Goal: Task Accomplishment & Management: Complete application form

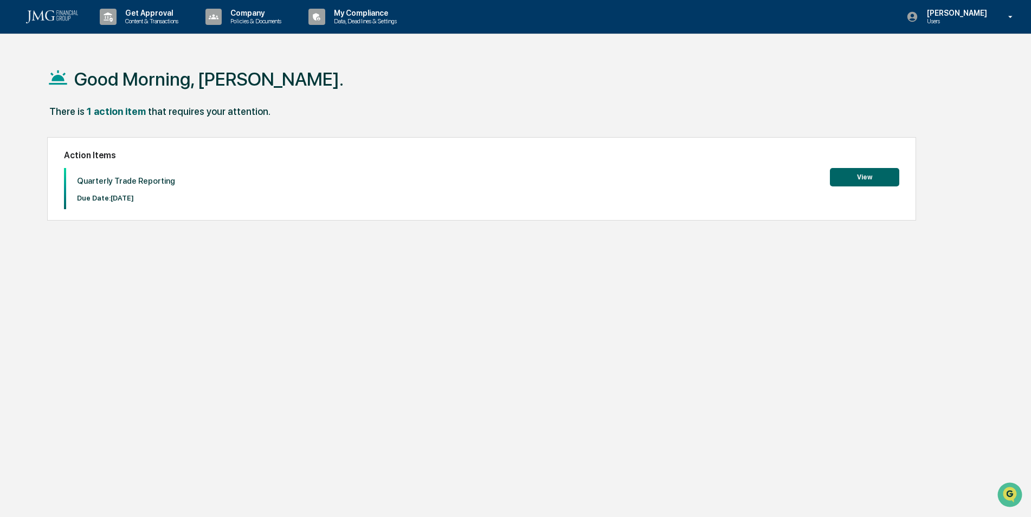
click at [831, 179] on button "View" at bounding box center [864, 177] width 69 height 18
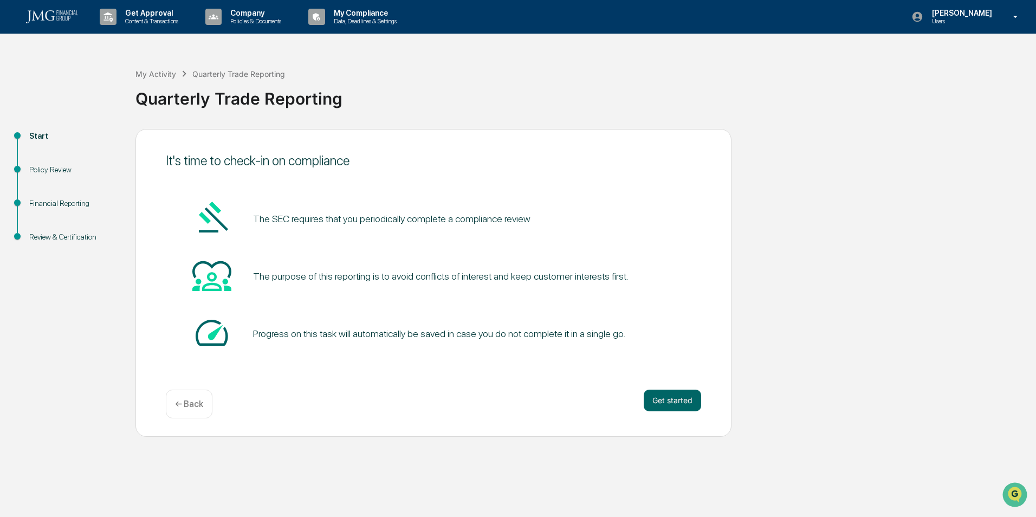
click at [657, 401] on button "Get started" at bounding box center [672, 401] width 57 height 22
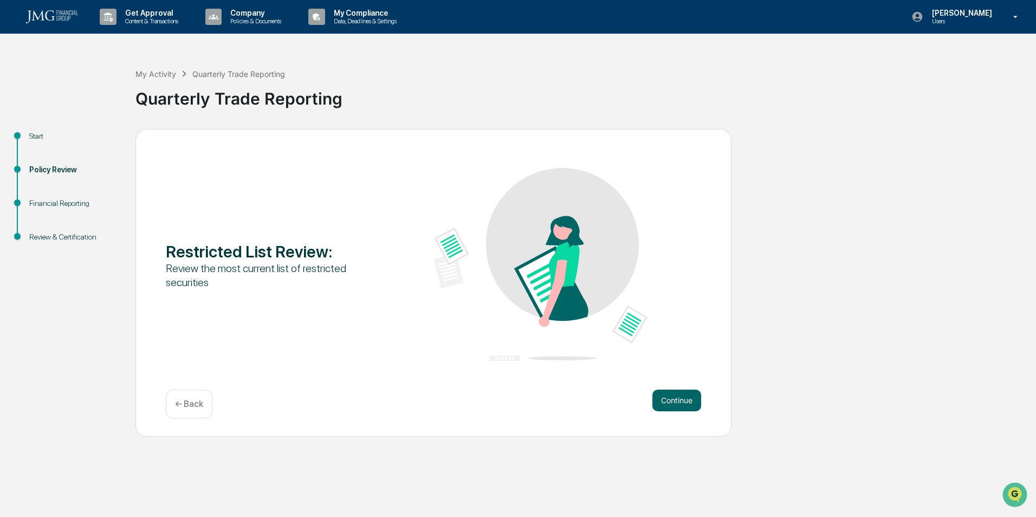
click at [675, 404] on button "Continue" at bounding box center [676, 401] width 49 height 22
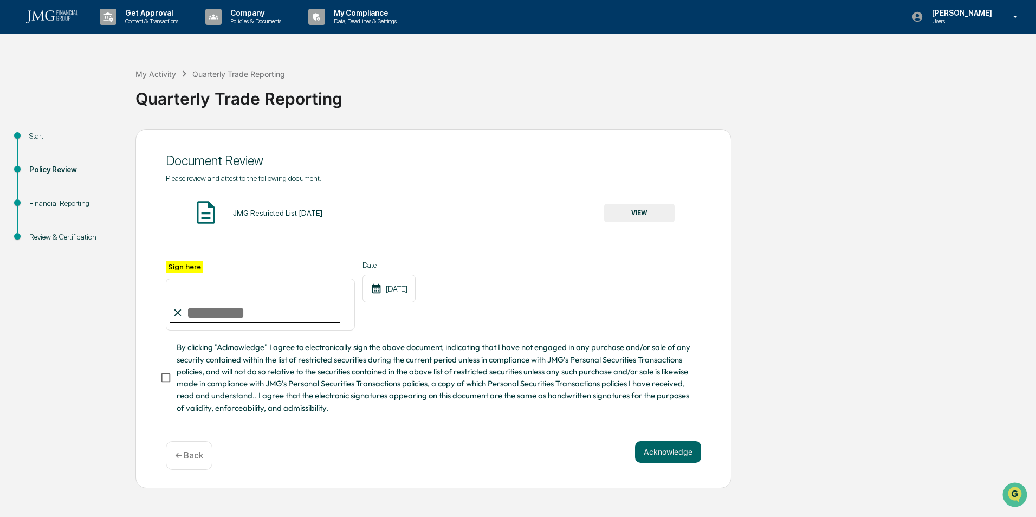
click at [657, 212] on button "VIEW" at bounding box center [639, 213] width 70 height 18
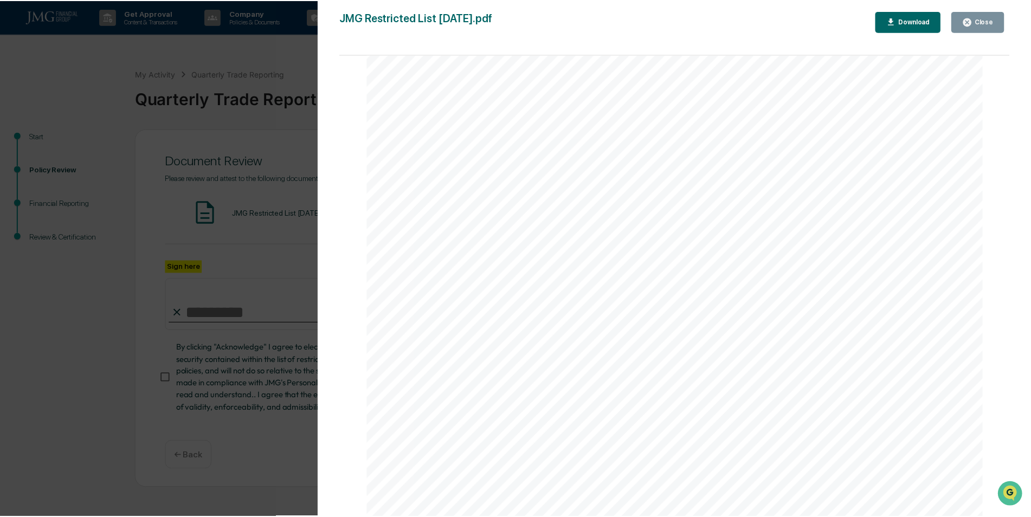
scroll to position [1712, 0]
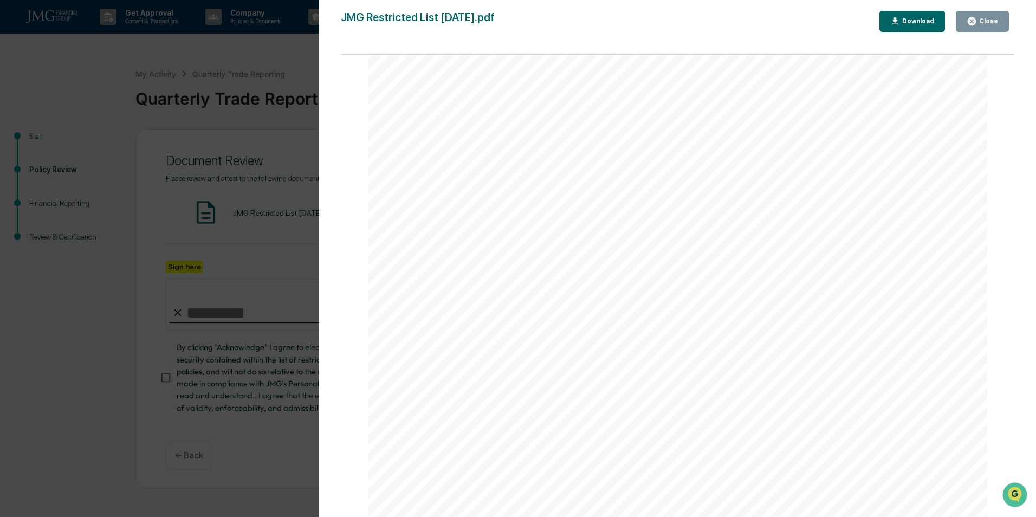
click at [979, 24] on div "Close" at bounding box center [987, 21] width 21 height 8
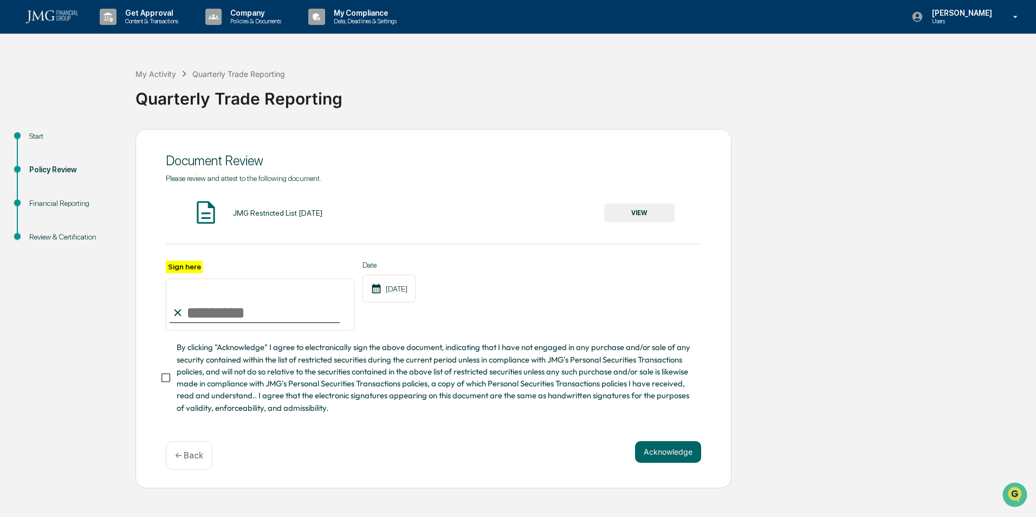
click at [245, 319] on input "Sign here" at bounding box center [260, 305] width 189 height 52
type input "**********"
click at [687, 453] on button "Acknowledge" at bounding box center [668, 452] width 66 height 22
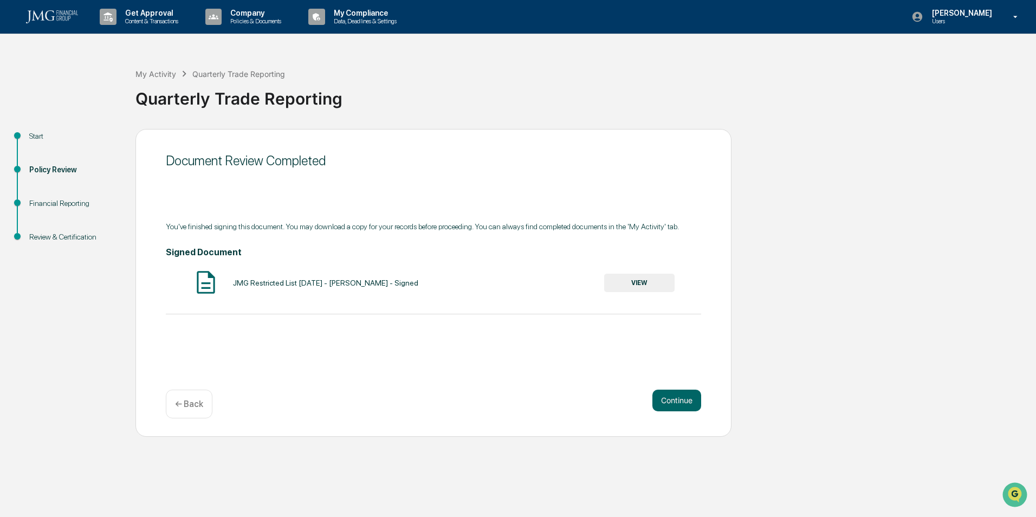
click at [662, 400] on button "Continue" at bounding box center [676, 401] width 49 height 22
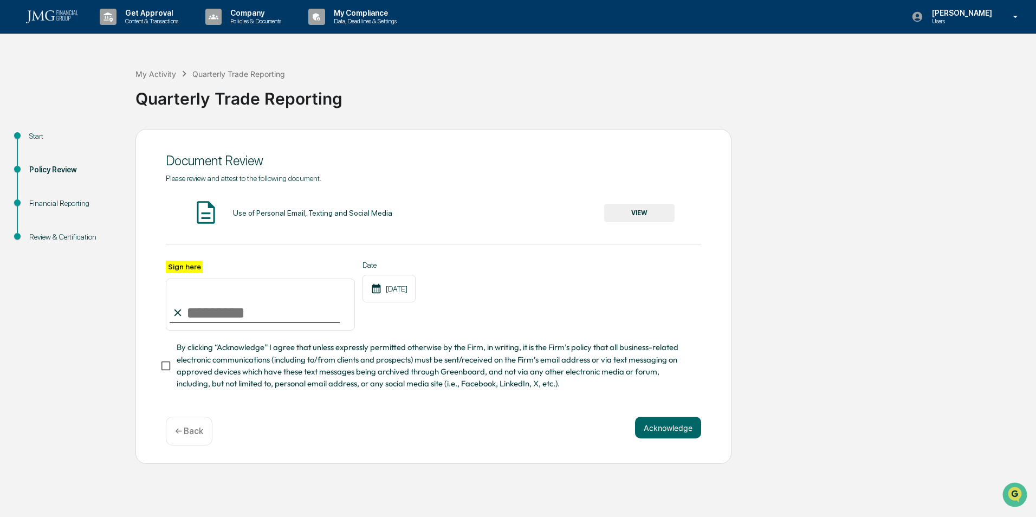
click at [638, 212] on button "VIEW" at bounding box center [639, 213] width 70 height 18
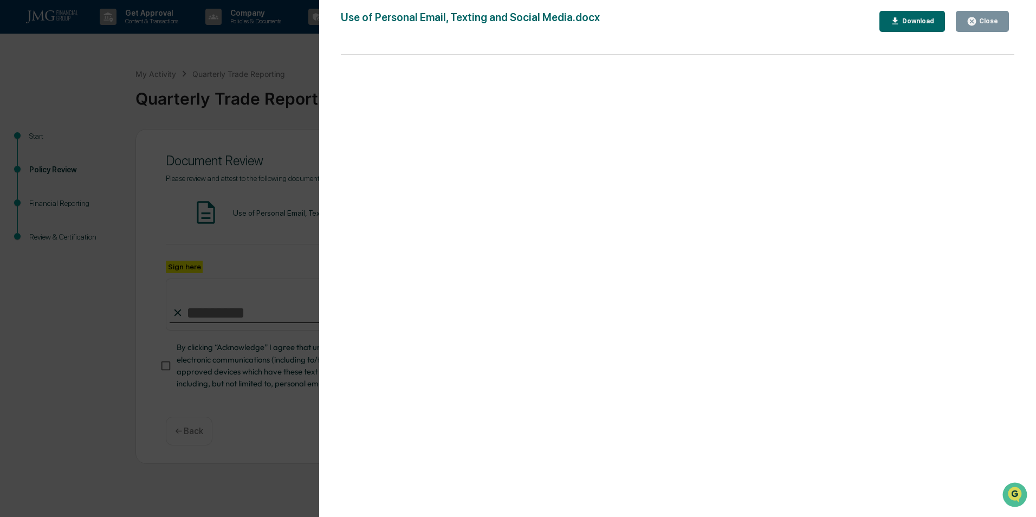
click at [983, 22] on div "Close" at bounding box center [987, 21] width 21 height 8
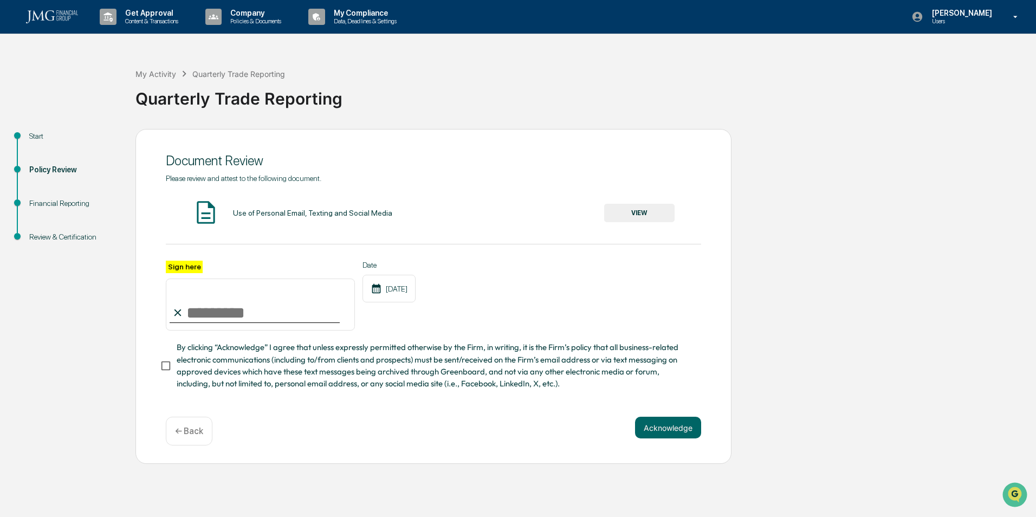
click at [192, 317] on input "Sign here" at bounding box center [260, 305] width 189 height 52
type input "**********"
click at [661, 431] on button "Acknowledge" at bounding box center [668, 428] width 66 height 22
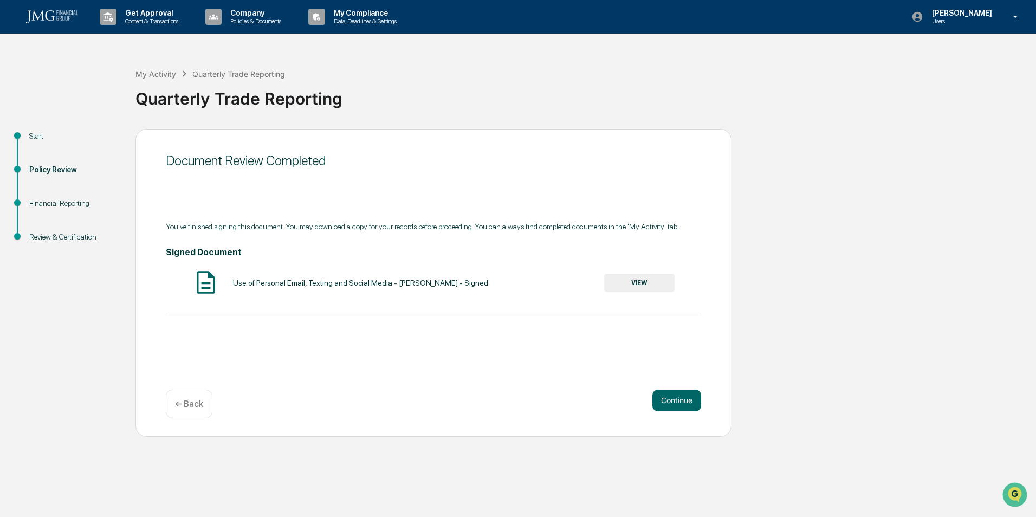
click at [676, 390] on button "Continue" at bounding box center [676, 401] width 49 height 22
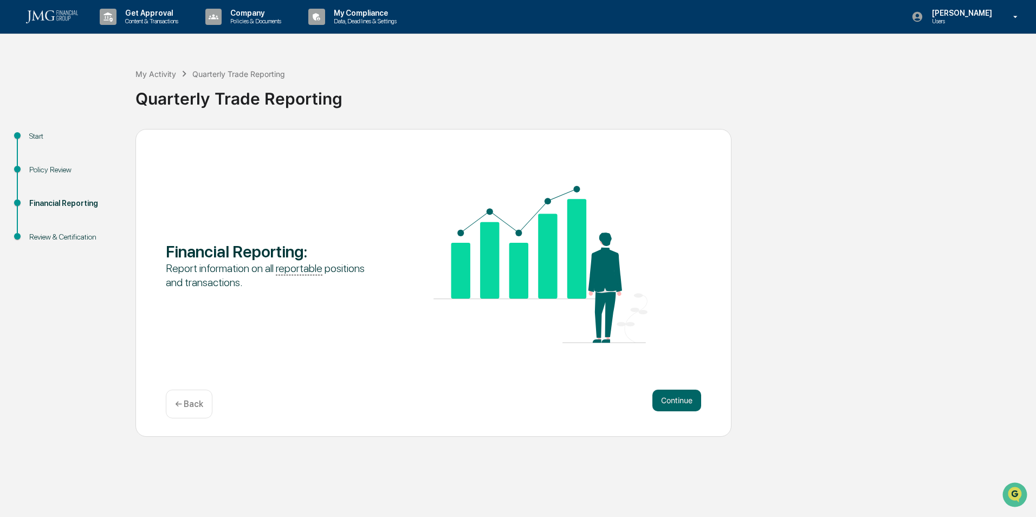
click at [679, 398] on button "Continue" at bounding box center [676, 401] width 49 height 22
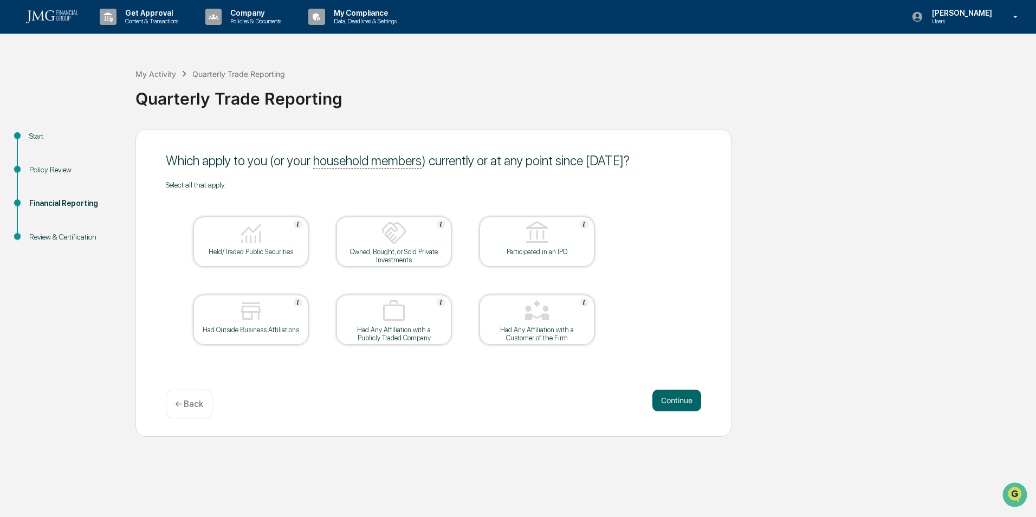
click at [278, 258] on div "Held/Traded Public Securities" at bounding box center [250, 242] width 115 height 50
click at [568, 305] on div at bounding box center [537, 312] width 108 height 28
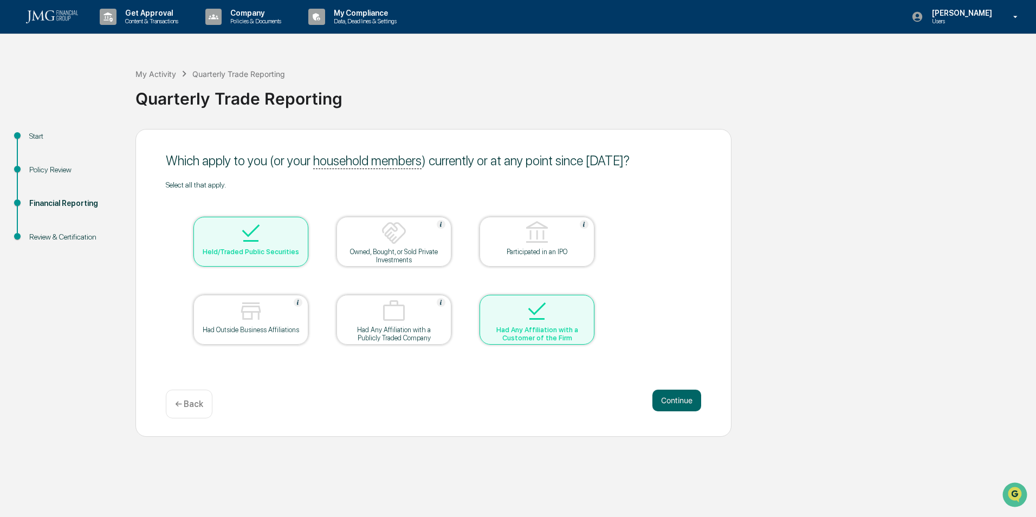
click at [667, 401] on button "Continue" at bounding box center [676, 401] width 49 height 22
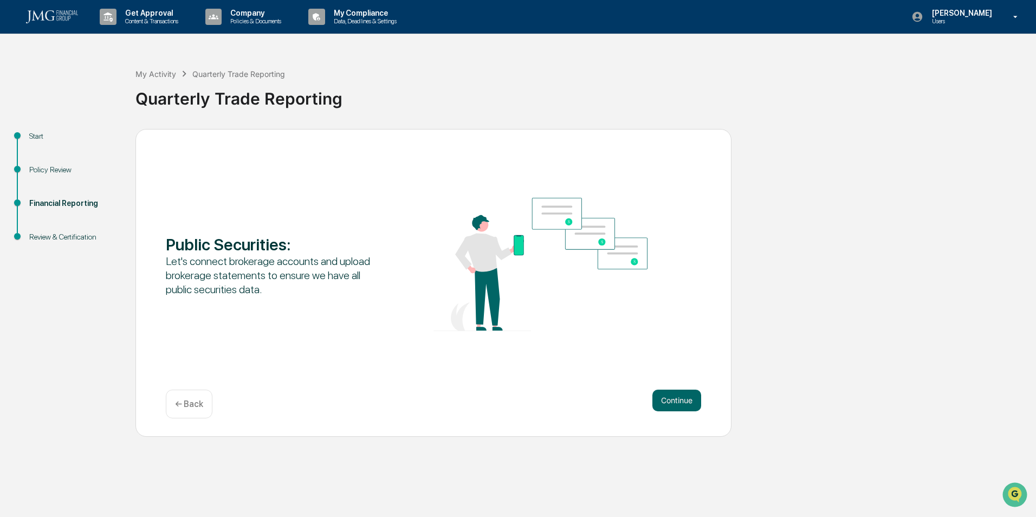
click at [684, 398] on button "Continue" at bounding box center [676, 401] width 49 height 22
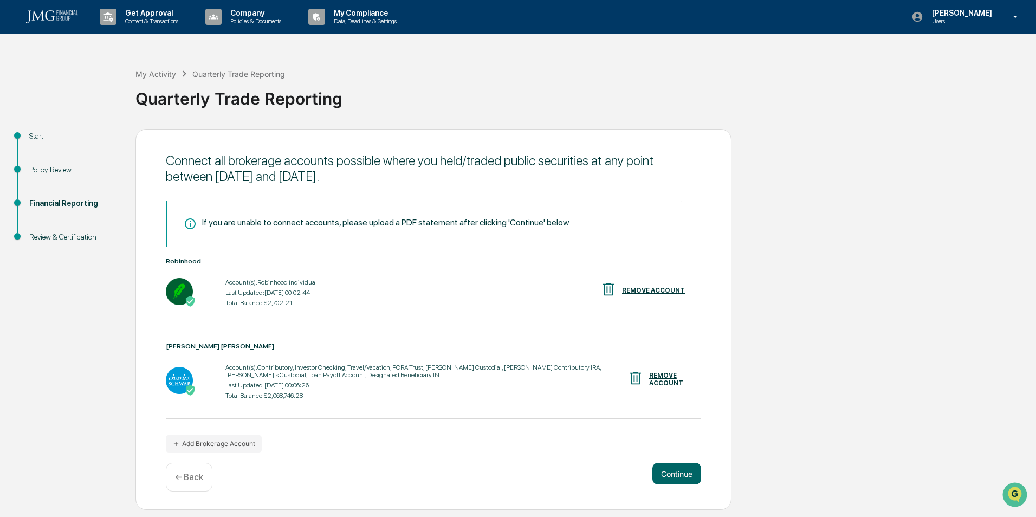
click at [668, 472] on button "Continue" at bounding box center [676, 474] width 49 height 22
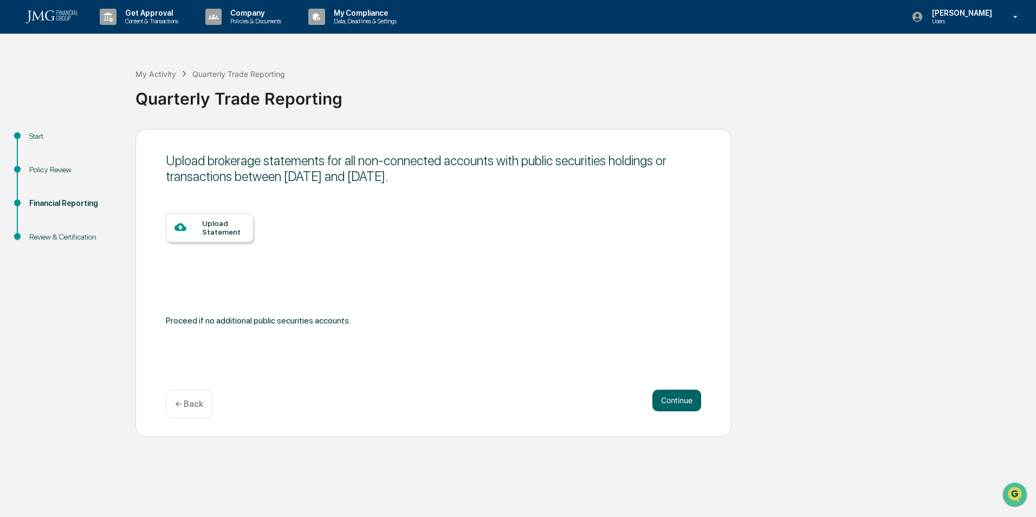
click at [660, 406] on button "Continue" at bounding box center [676, 401] width 49 height 22
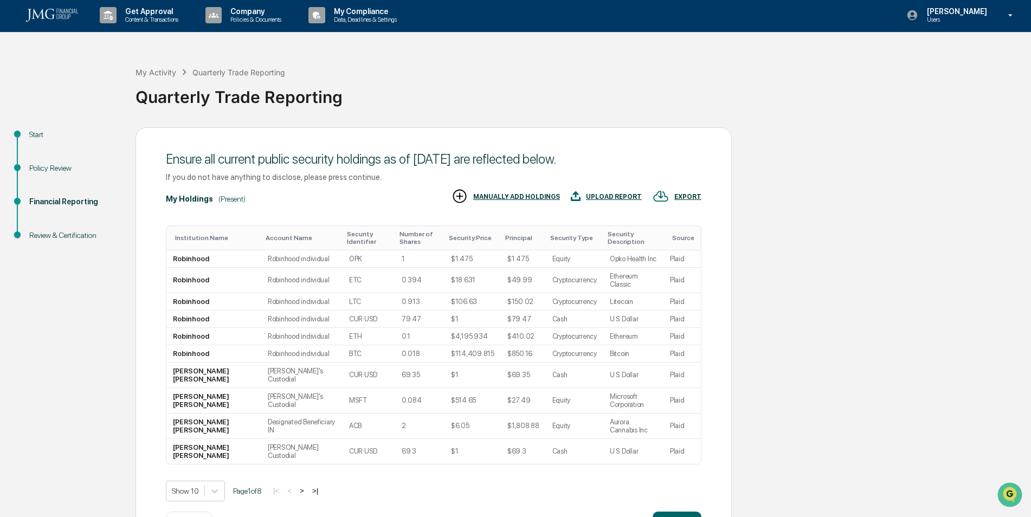
scroll to position [28, 0]
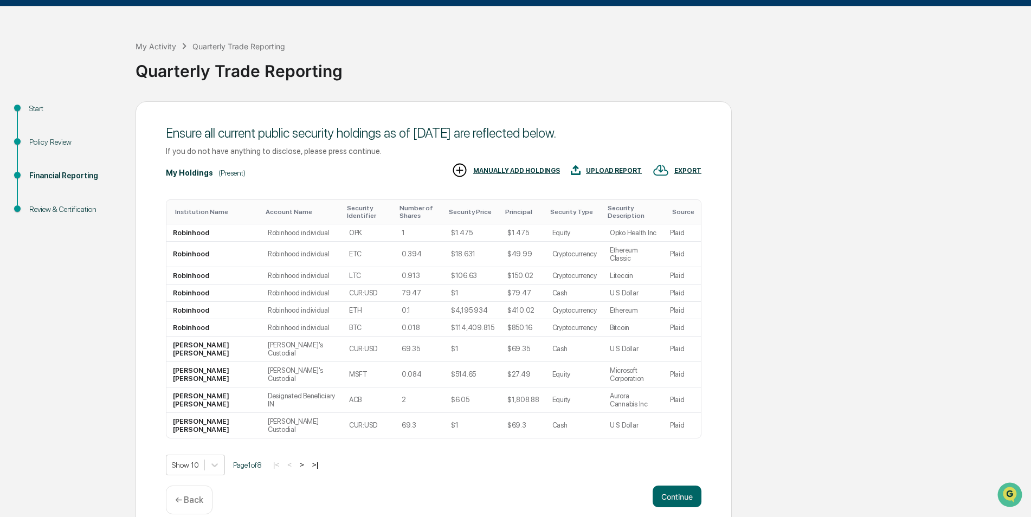
click at [307, 460] on button ">" at bounding box center [301, 464] width 11 height 9
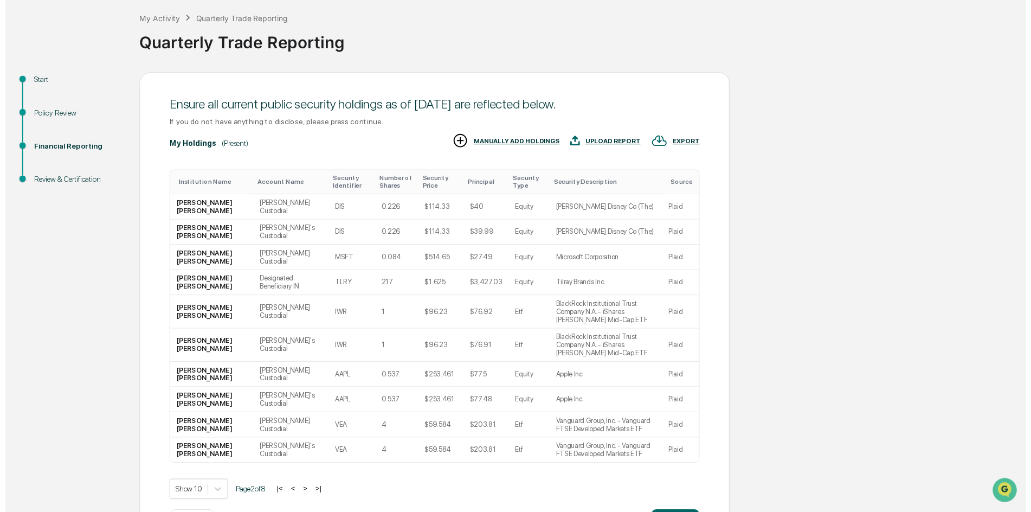
scroll to position [82, 0]
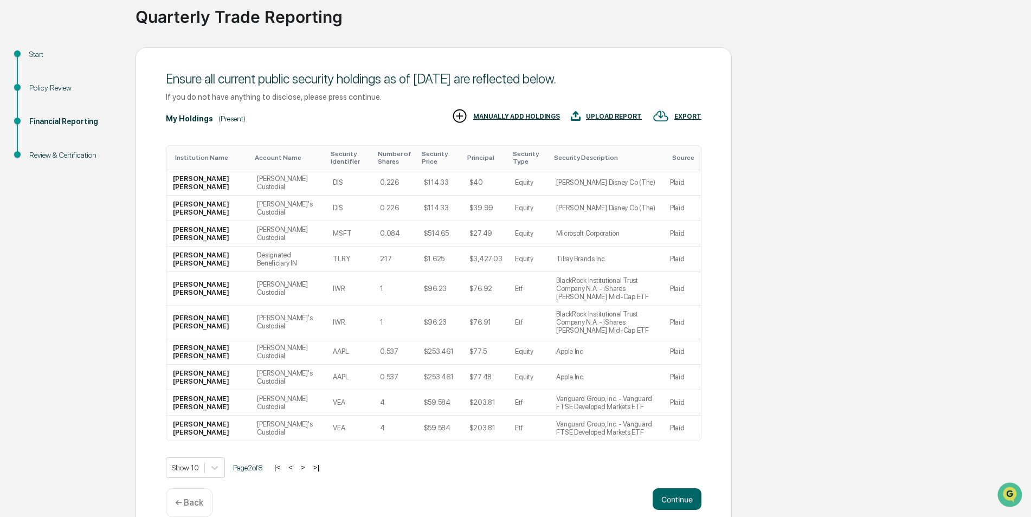
click at [691, 488] on button "Continue" at bounding box center [676, 499] width 49 height 22
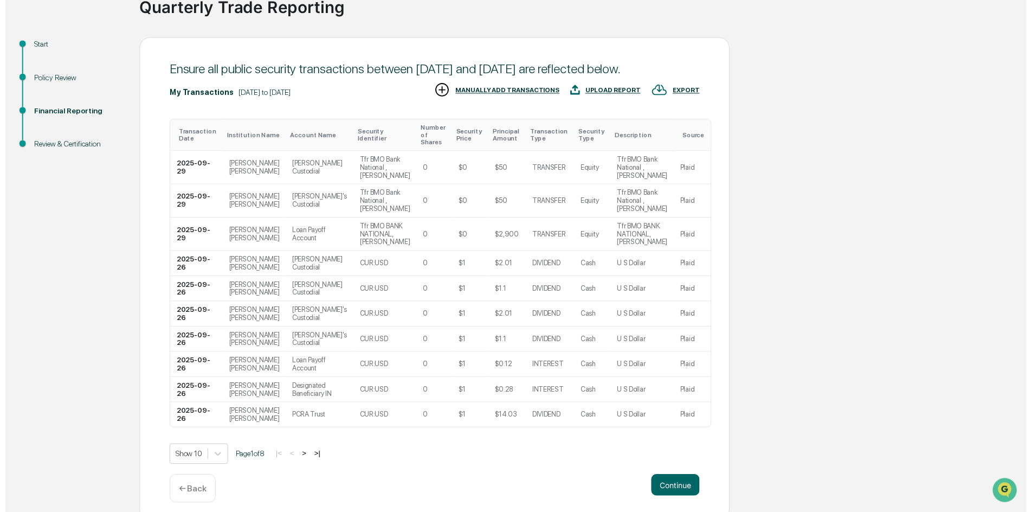
scroll to position [108, 0]
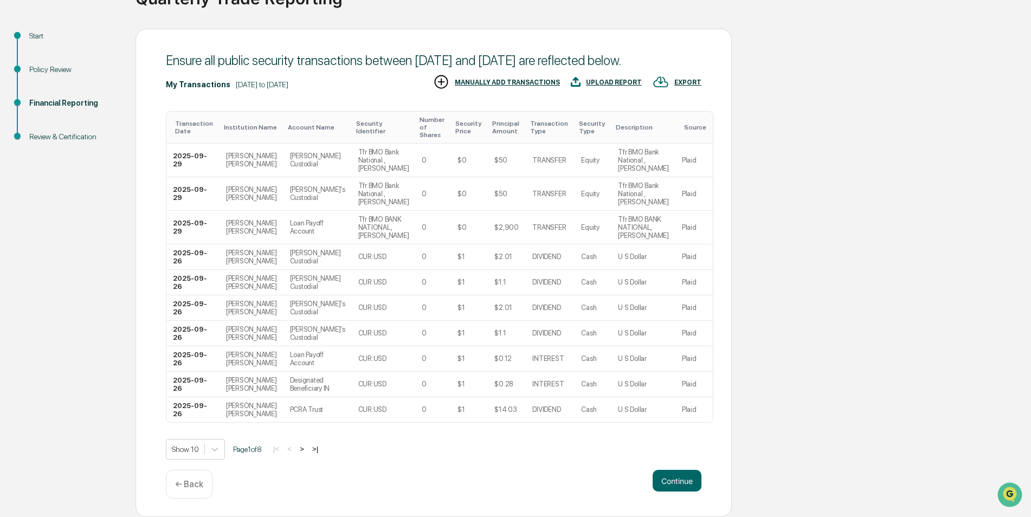
click at [193, 486] on p "← Back" at bounding box center [189, 484] width 28 height 10
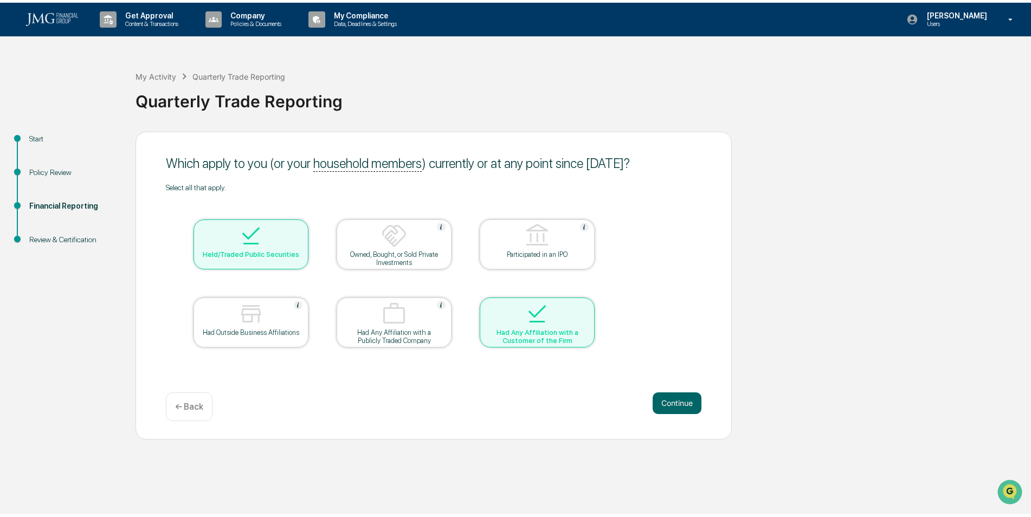
scroll to position [0, 0]
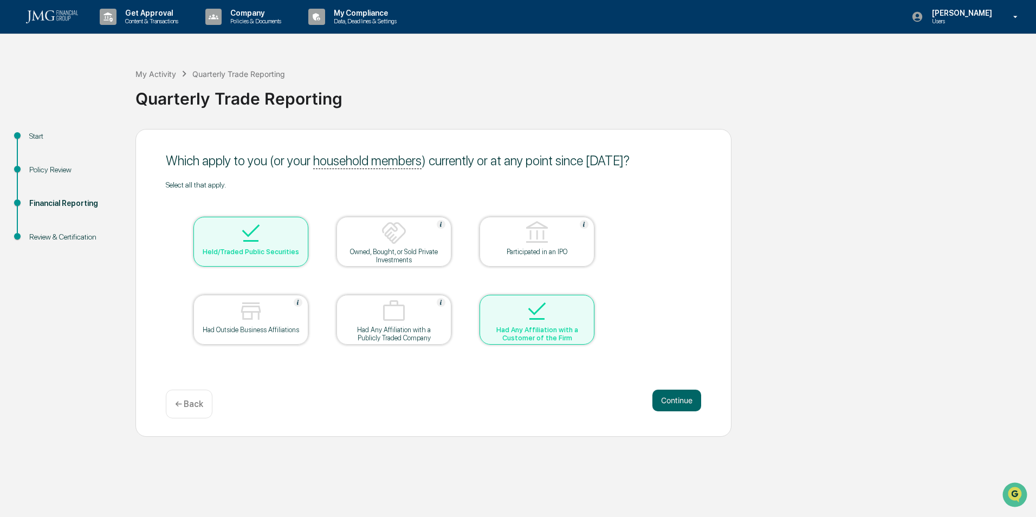
click at [688, 396] on button "Continue" at bounding box center [676, 401] width 49 height 22
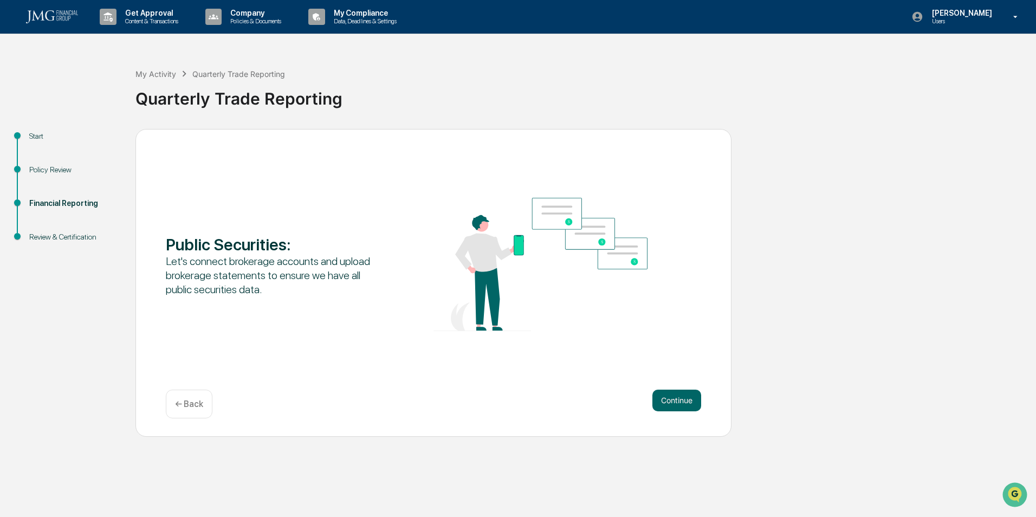
click at [667, 404] on button "Continue" at bounding box center [676, 401] width 49 height 22
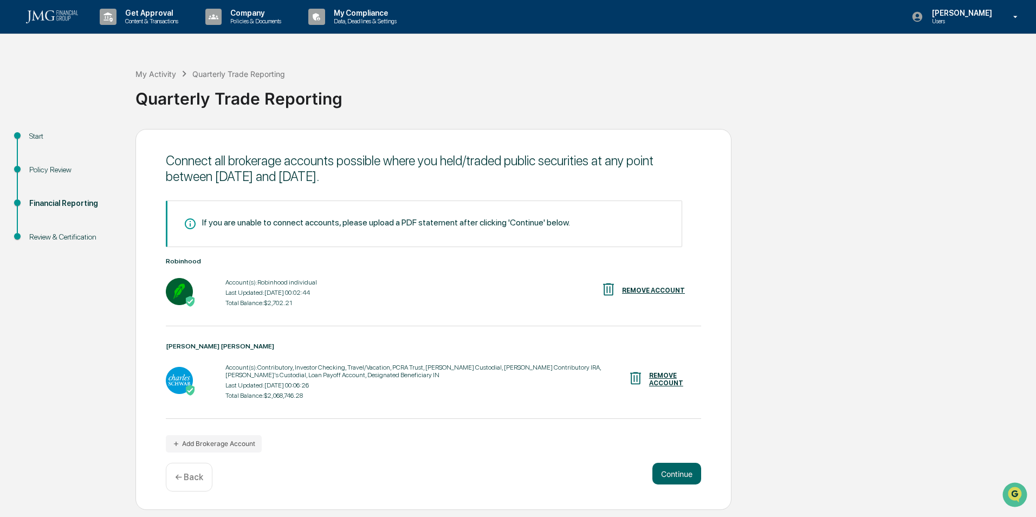
click at [684, 479] on button "Continue" at bounding box center [676, 474] width 49 height 22
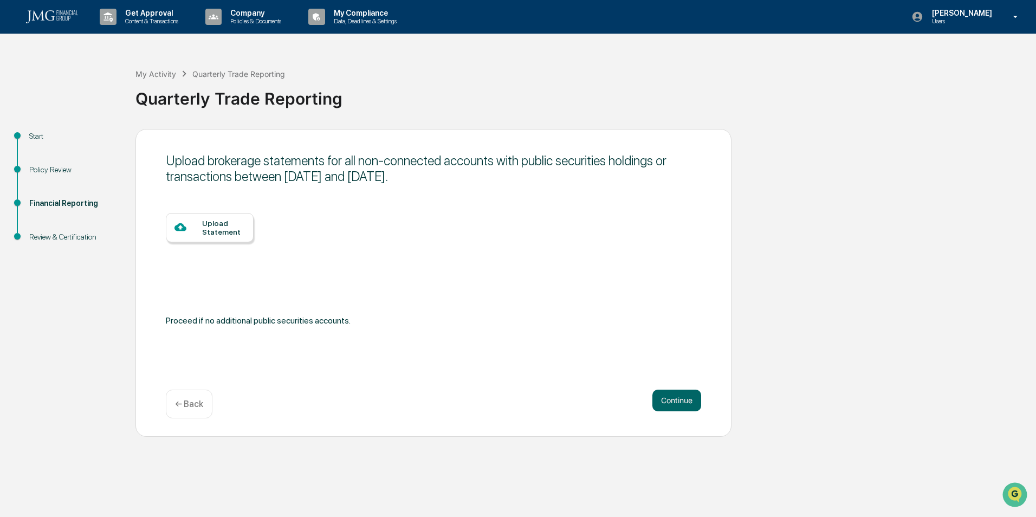
click at [689, 407] on button "Continue" at bounding box center [676, 401] width 49 height 22
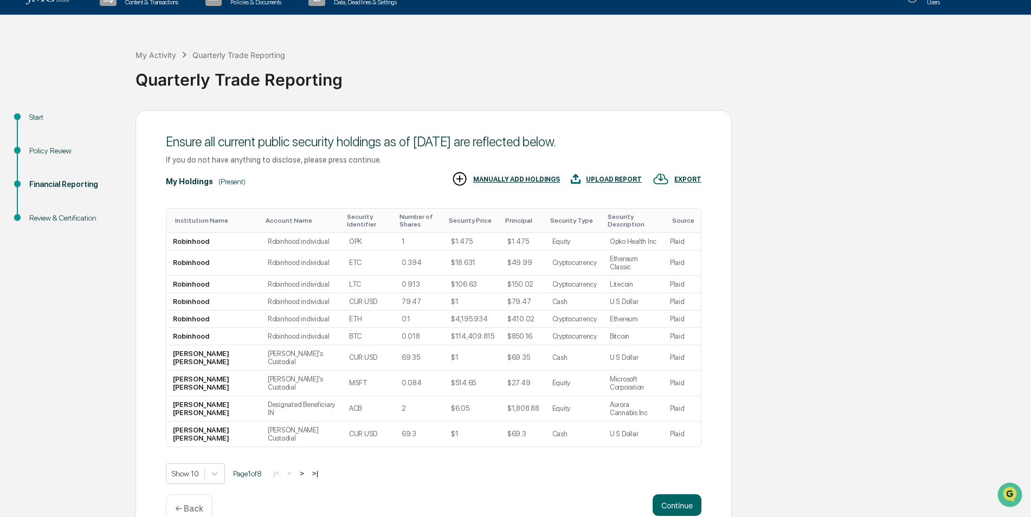
scroll to position [28, 0]
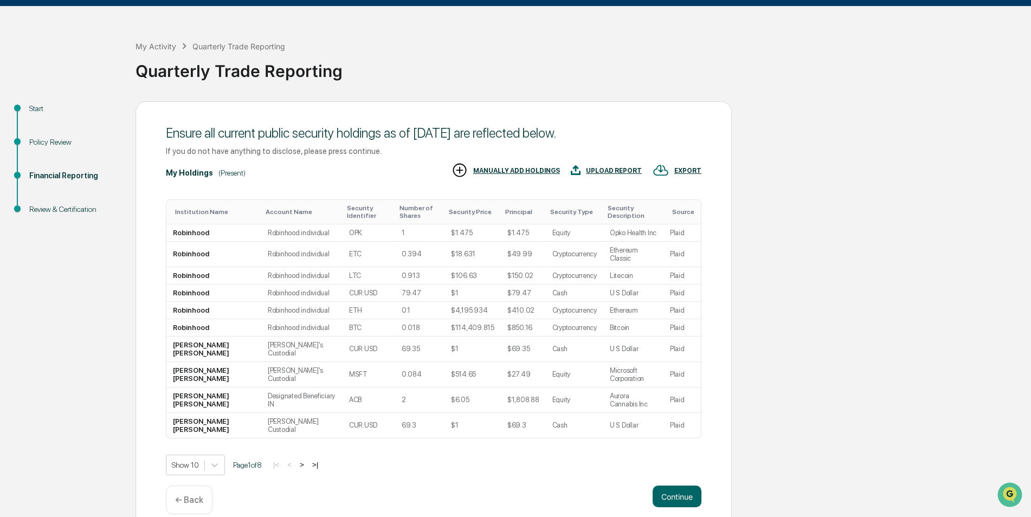
click at [307, 460] on button ">" at bounding box center [301, 464] width 11 height 9
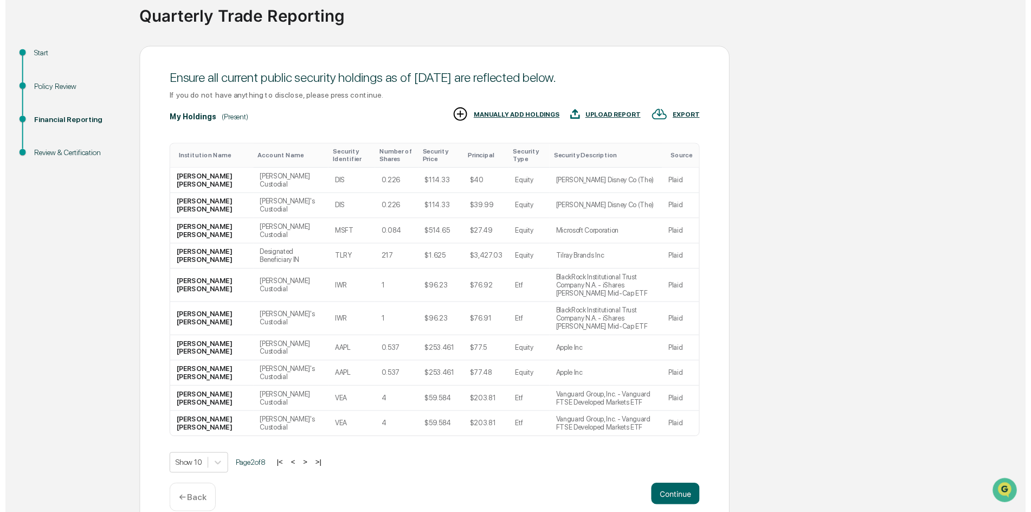
scroll to position [84, 0]
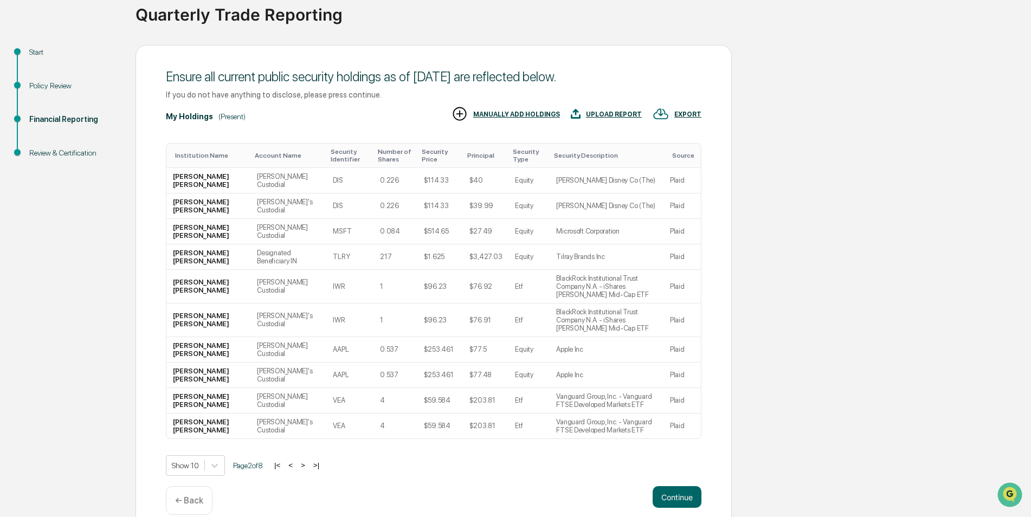
click at [307, 461] on button ">" at bounding box center [303, 465] width 11 height 9
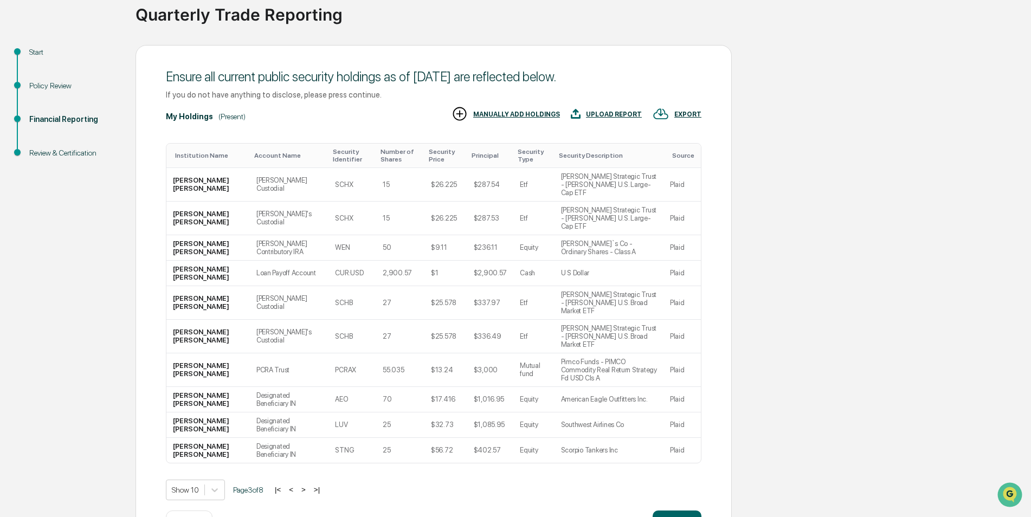
click at [305, 485] on button ">" at bounding box center [303, 489] width 11 height 9
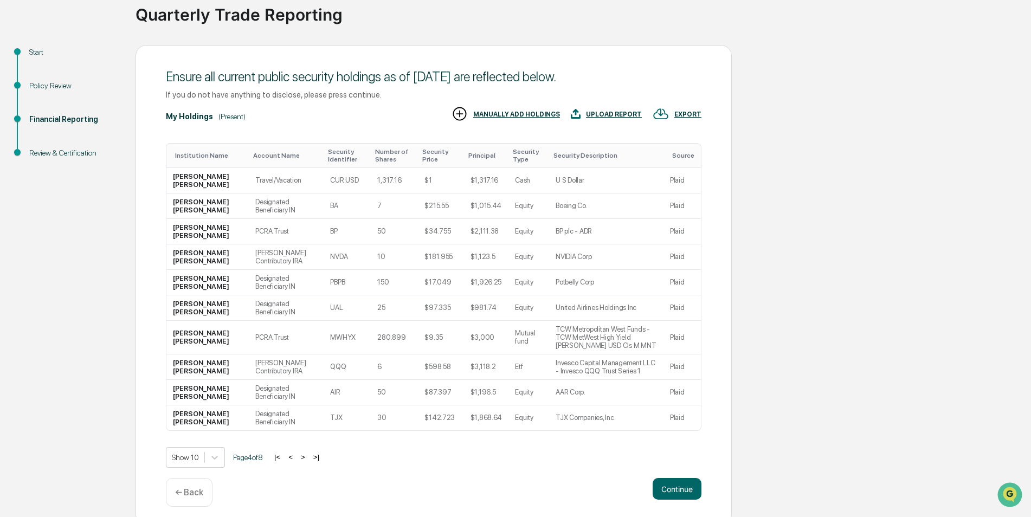
click at [305, 453] on button ">" at bounding box center [303, 457] width 11 height 9
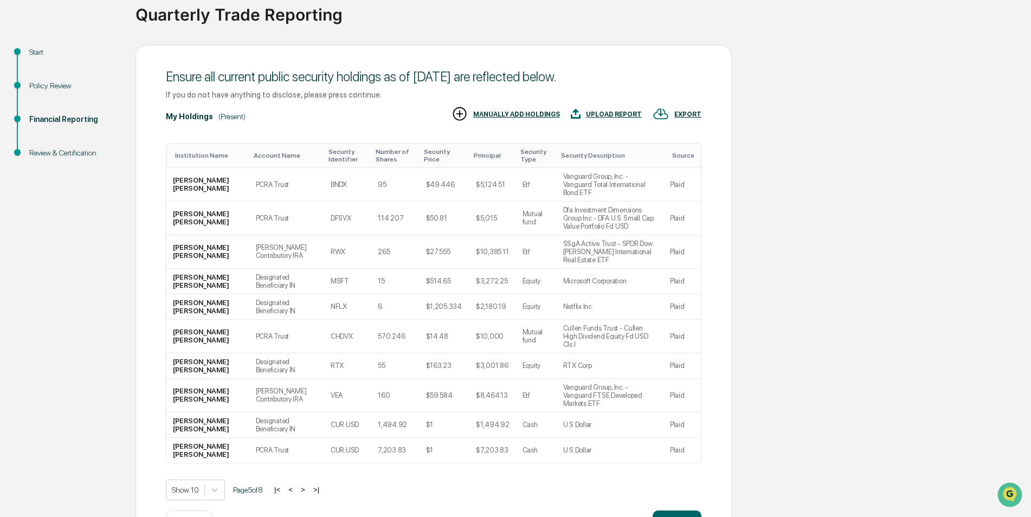
click at [305, 485] on button ">" at bounding box center [303, 489] width 11 height 9
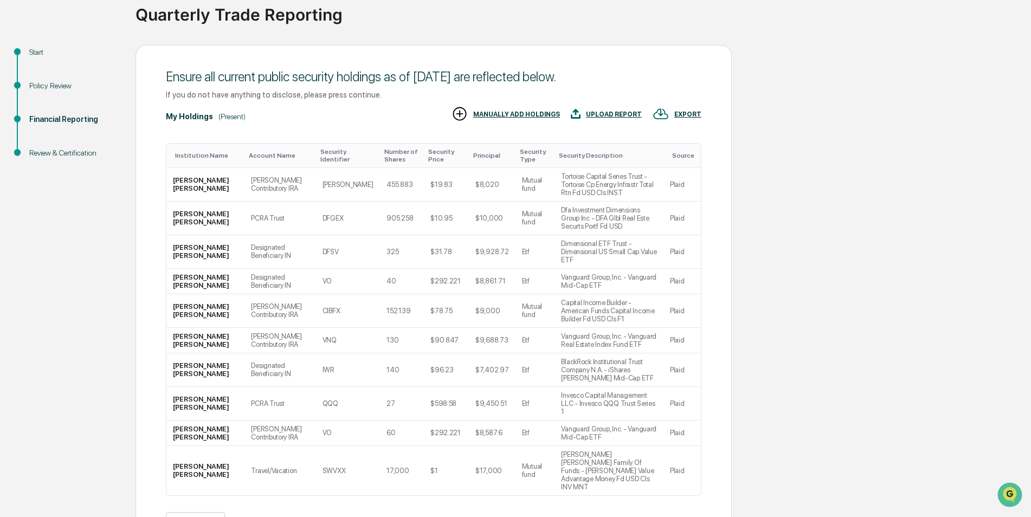
click at [305, 516] on button ">" at bounding box center [303, 522] width 11 height 9
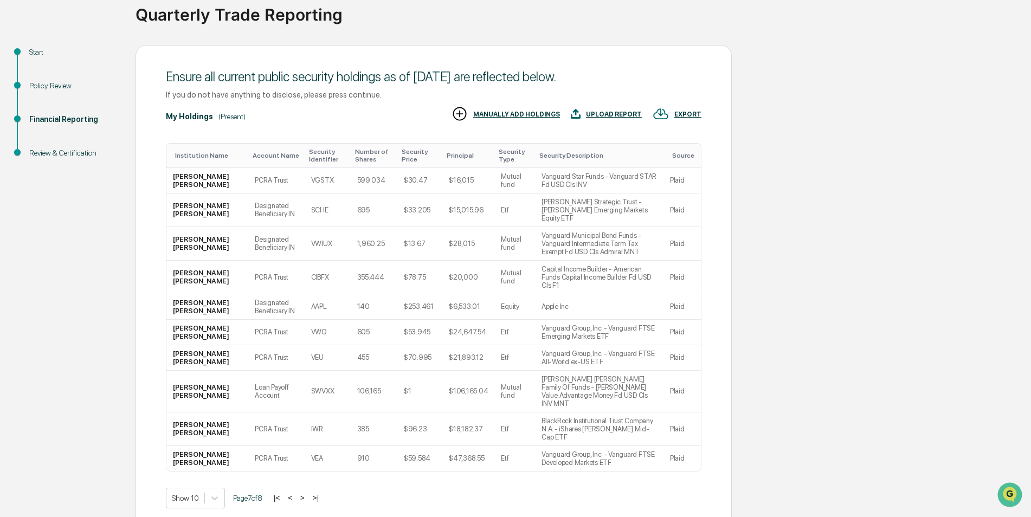
click at [308, 493] on button ">" at bounding box center [302, 497] width 11 height 9
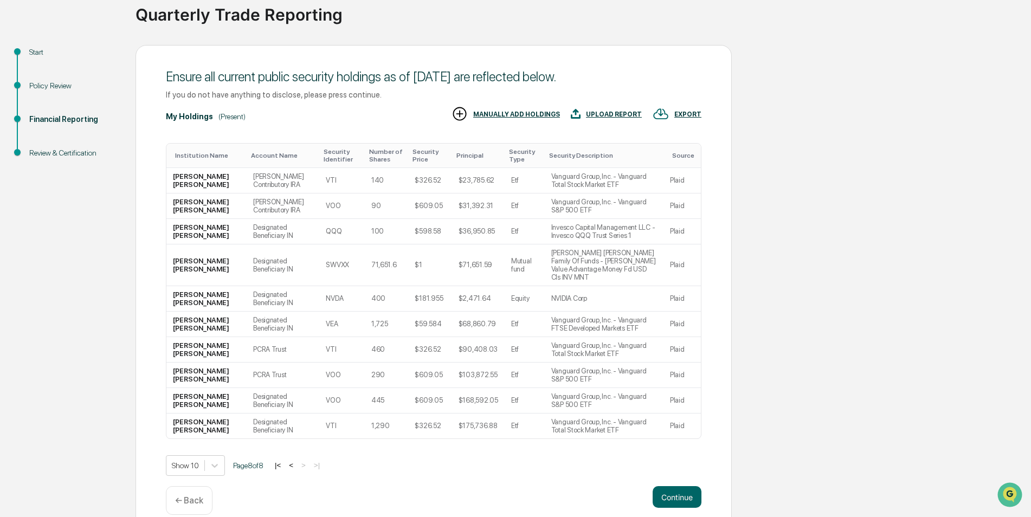
click at [296, 461] on button "<" at bounding box center [291, 465] width 11 height 9
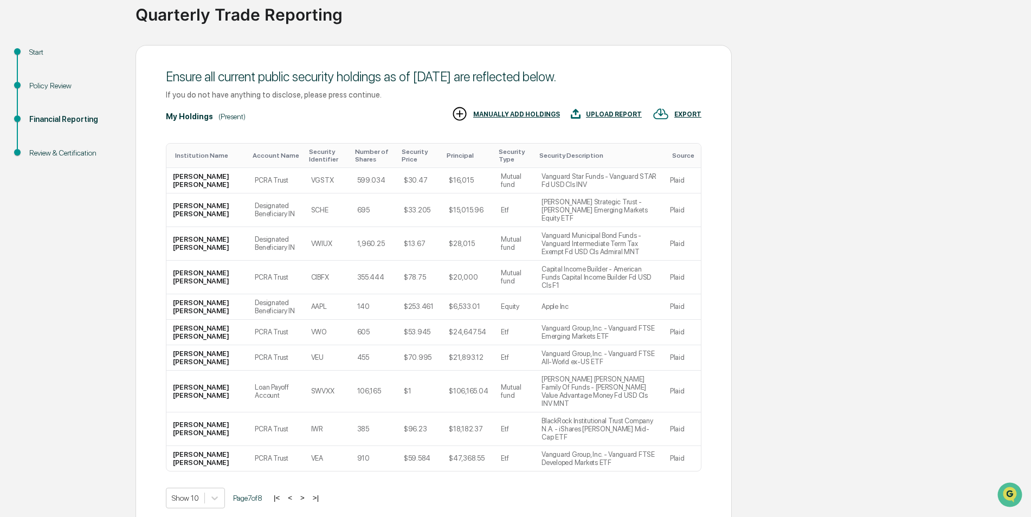
click at [298, 488] on div "Show 10 Page 7 of 8 |< < > >|" at bounding box center [433, 498] width 535 height 21
click at [295, 493] on button "<" at bounding box center [290, 497] width 11 height 9
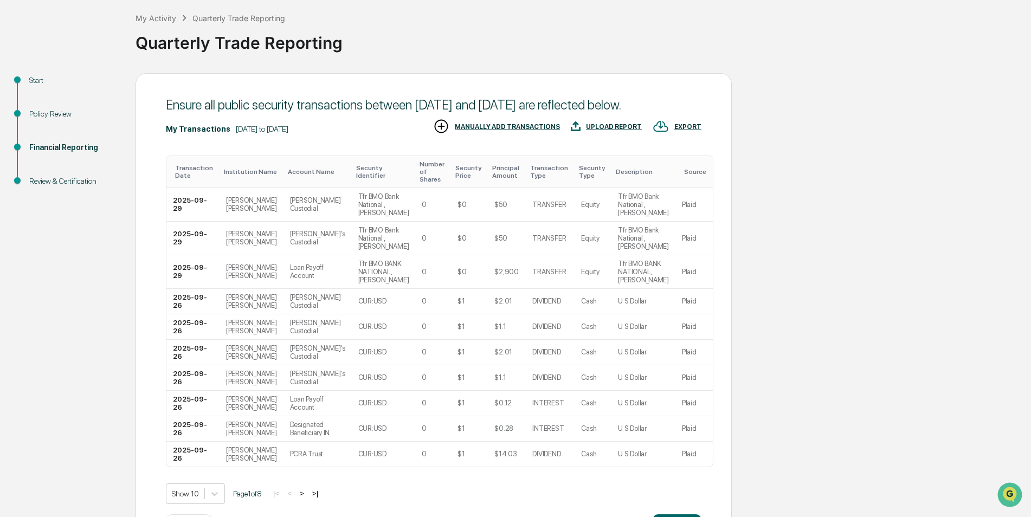
scroll to position [108, 0]
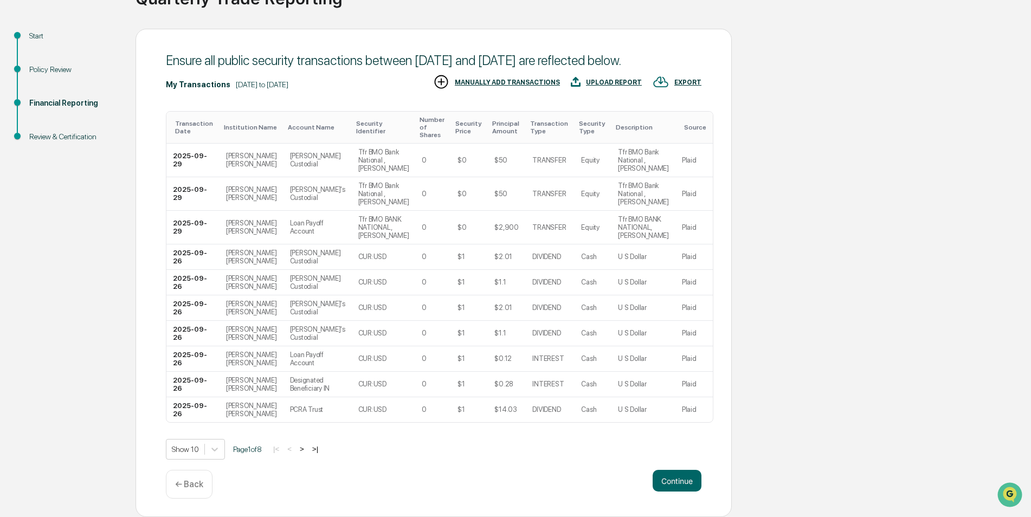
click at [306, 452] on button ">" at bounding box center [301, 448] width 11 height 9
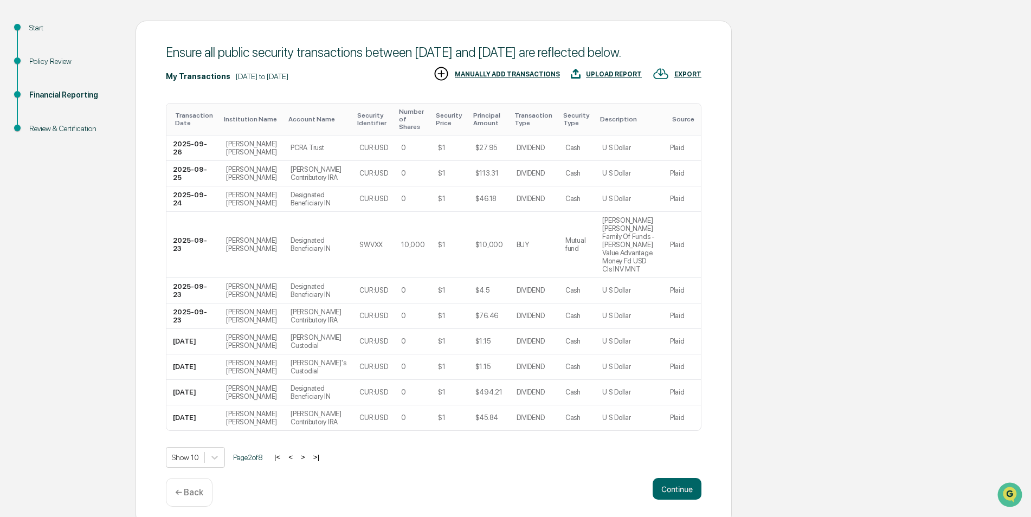
click at [306, 462] on button ">" at bounding box center [303, 457] width 11 height 9
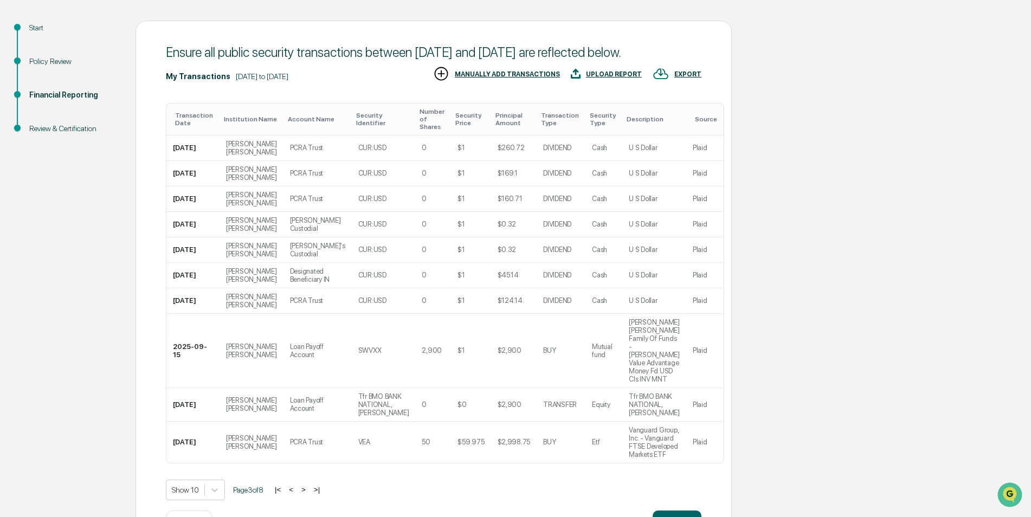
click at [309, 485] on button ">" at bounding box center [303, 489] width 11 height 9
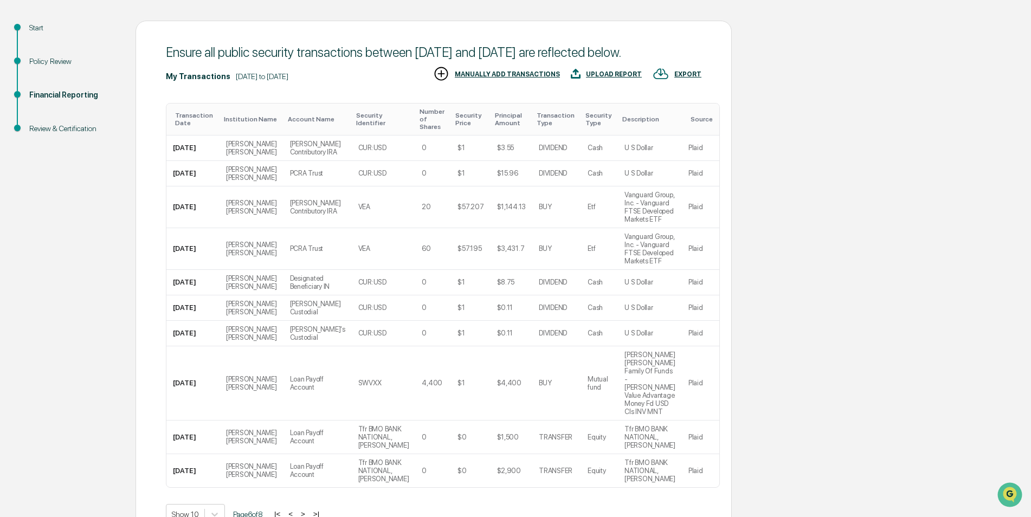
click at [308, 509] on button ">" at bounding box center [303, 513] width 11 height 9
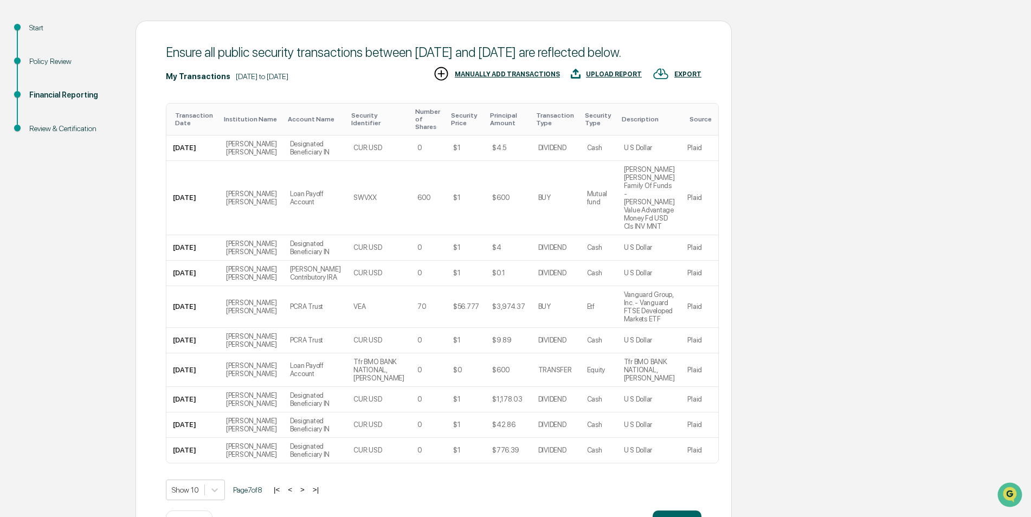
click at [305, 485] on button ">" at bounding box center [302, 489] width 11 height 9
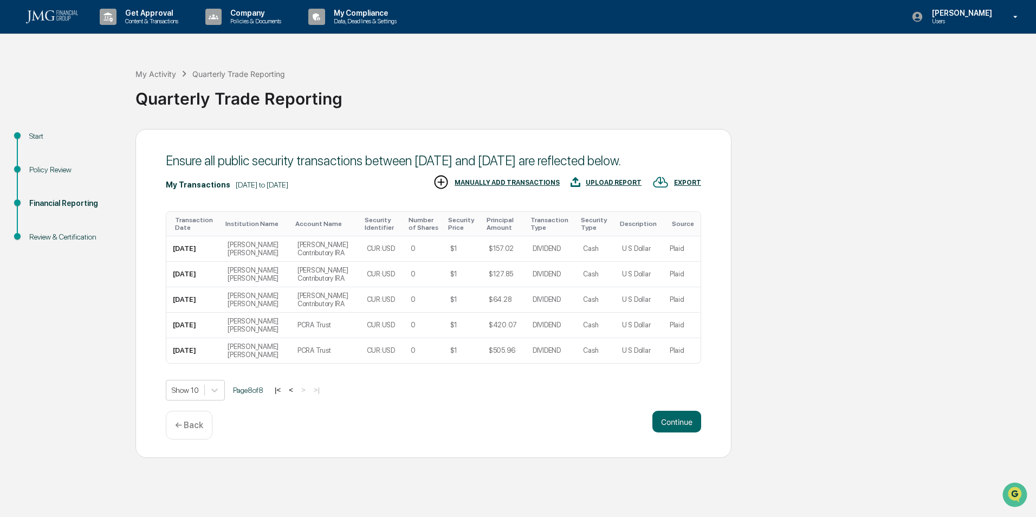
click at [280, 395] on button "|<" at bounding box center [278, 389] width 12 height 9
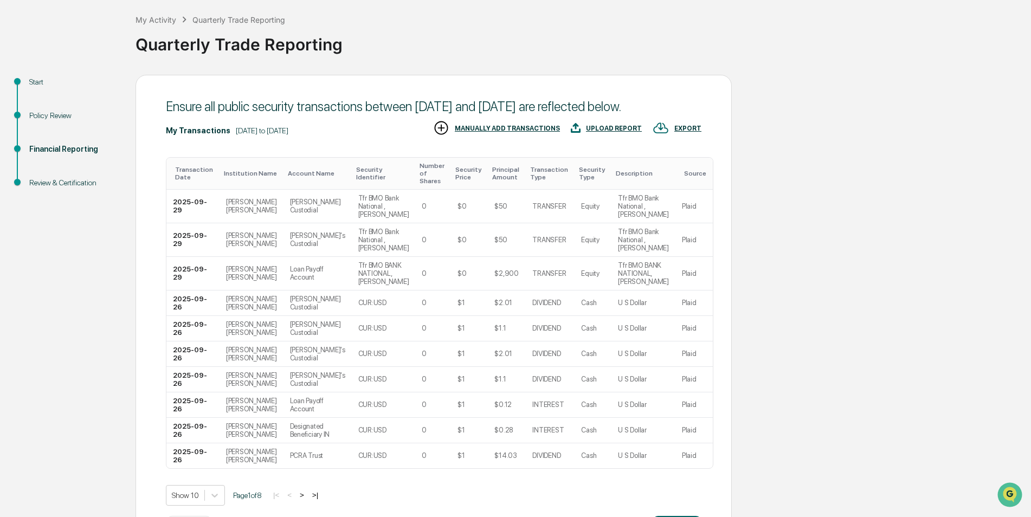
scroll to position [108, 0]
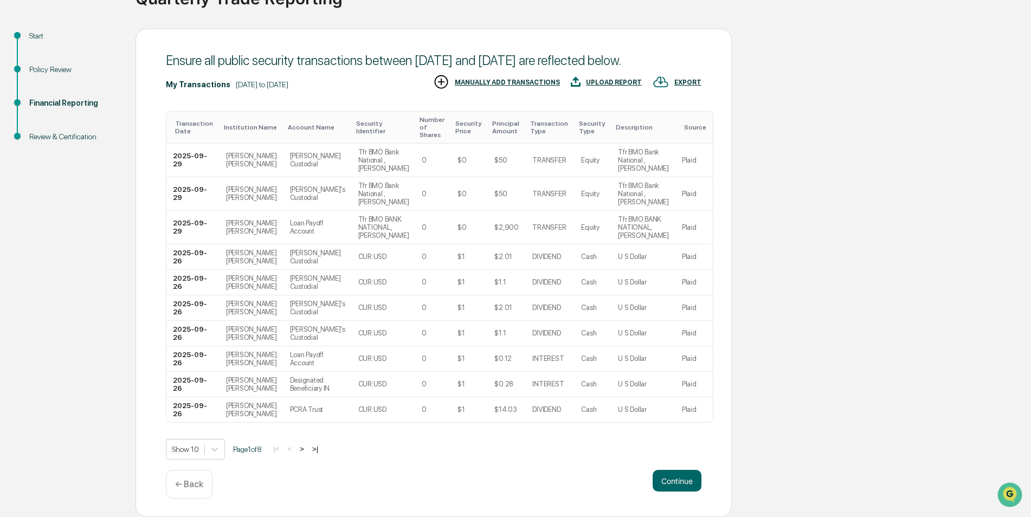
click at [306, 450] on button ">" at bounding box center [301, 448] width 11 height 9
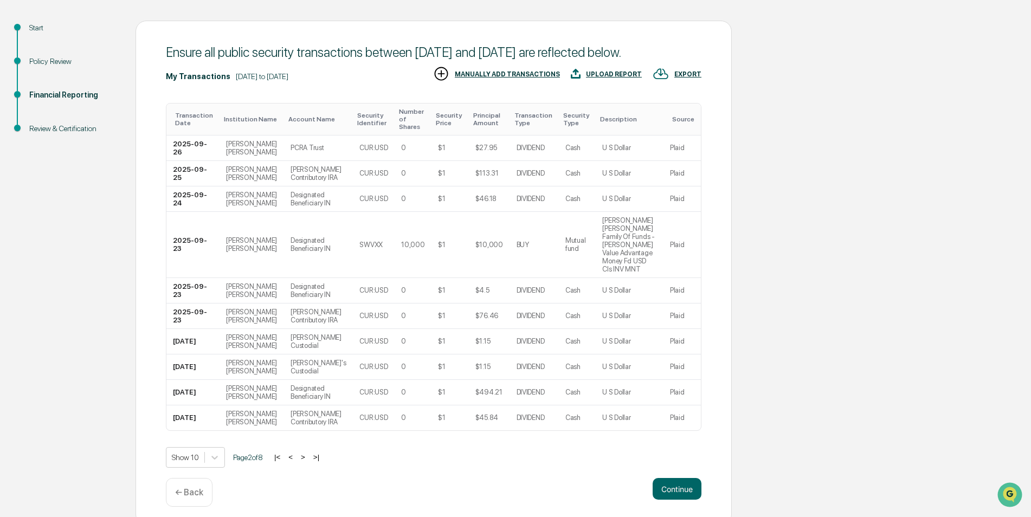
click at [307, 462] on button ">" at bounding box center [303, 457] width 11 height 9
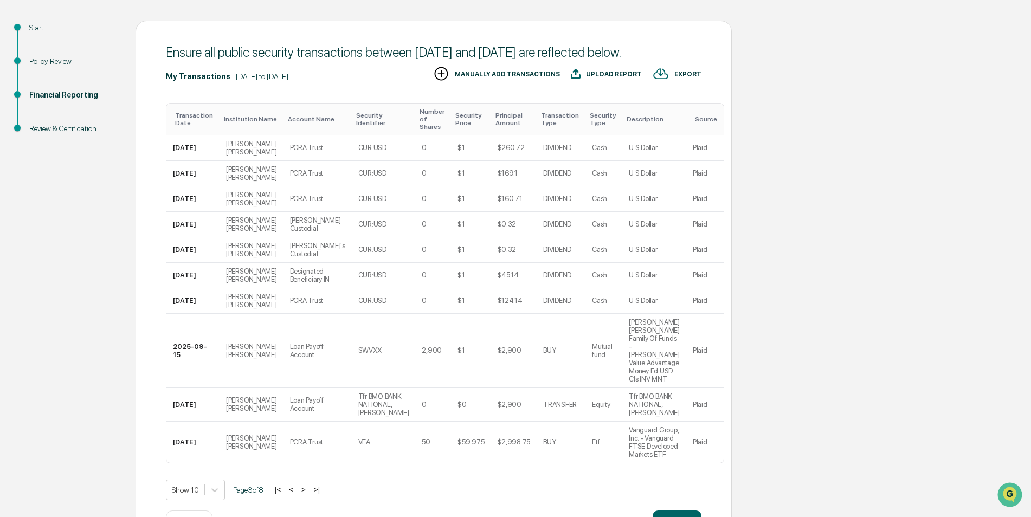
click at [307, 480] on div "Show 10 Page 3 of 8 |< < > >|" at bounding box center [433, 490] width 535 height 21
click at [309, 485] on button ">" at bounding box center [303, 489] width 11 height 9
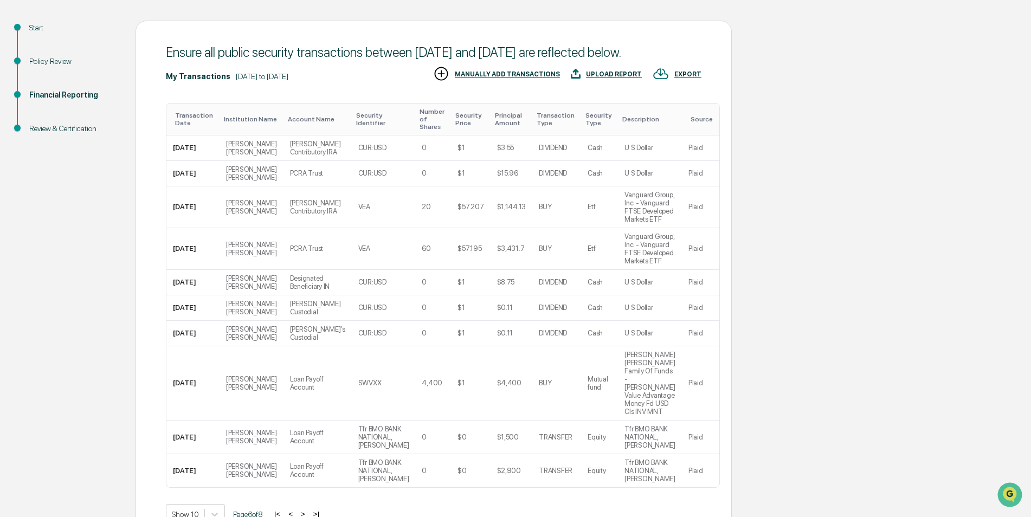
click at [308, 509] on button ">" at bounding box center [303, 513] width 11 height 9
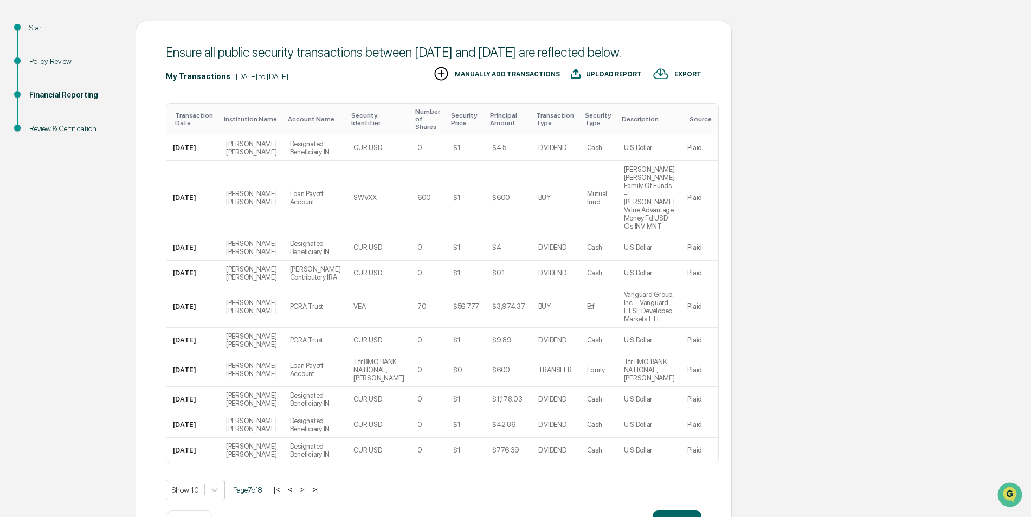
click at [308, 485] on button ">" at bounding box center [302, 489] width 11 height 9
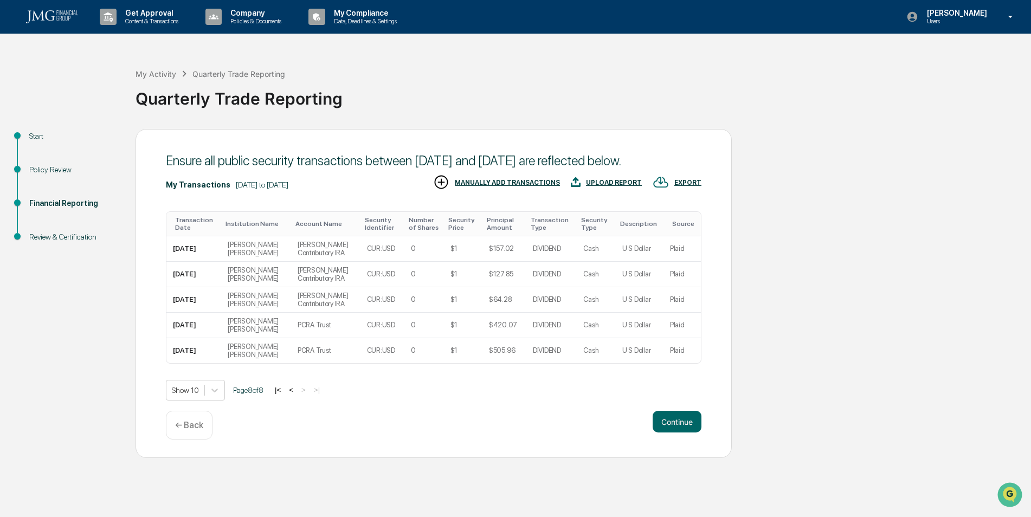
scroll to position [0, 0]
click at [296, 395] on button "<" at bounding box center [291, 389] width 11 height 9
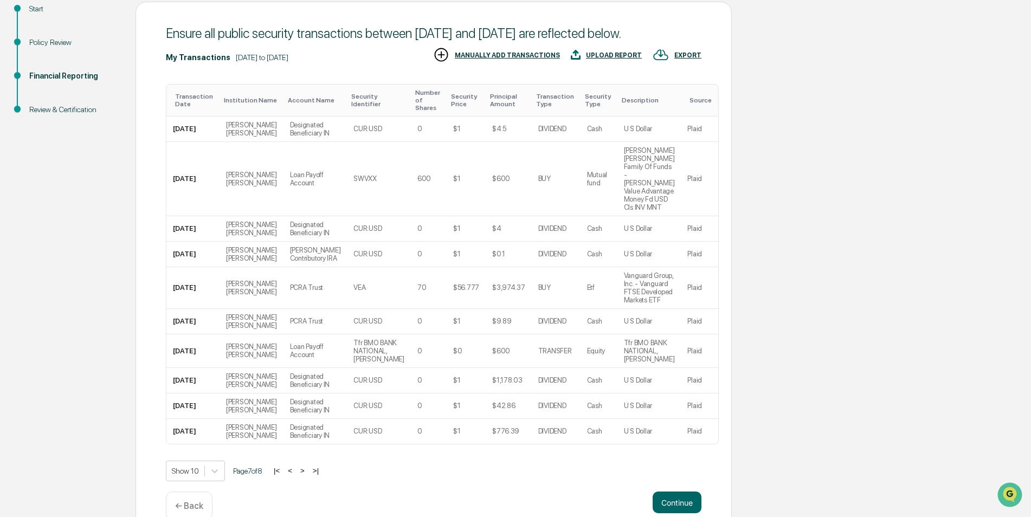
scroll to position [141, 0]
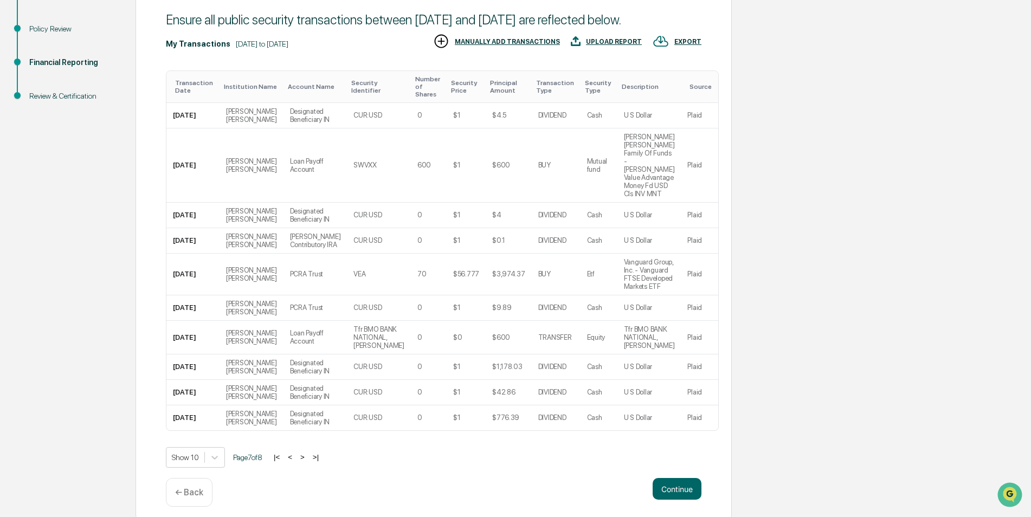
click at [282, 453] on button "|<" at bounding box center [276, 457] width 12 height 9
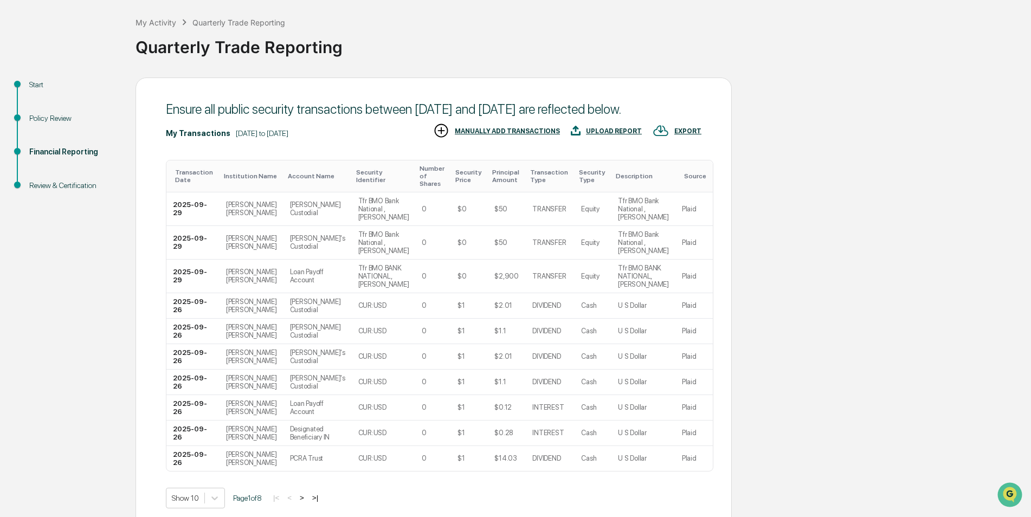
scroll to position [0, 0]
